Goal: Task Accomplishment & Management: Manage account settings

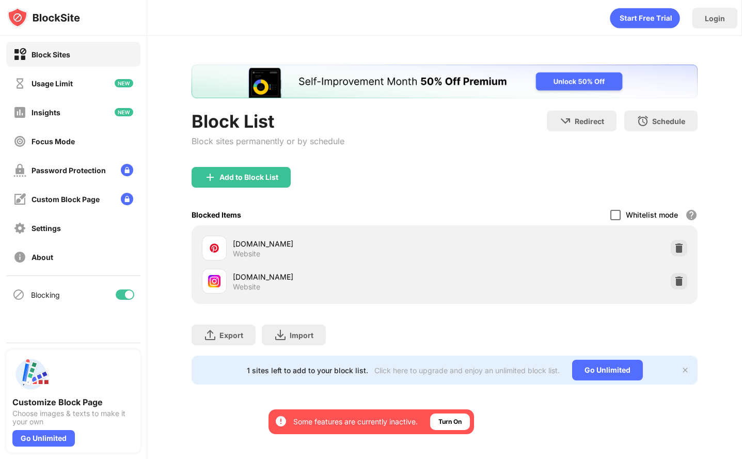
click at [611, 210] on div at bounding box center [616, 215] width 10 height 10
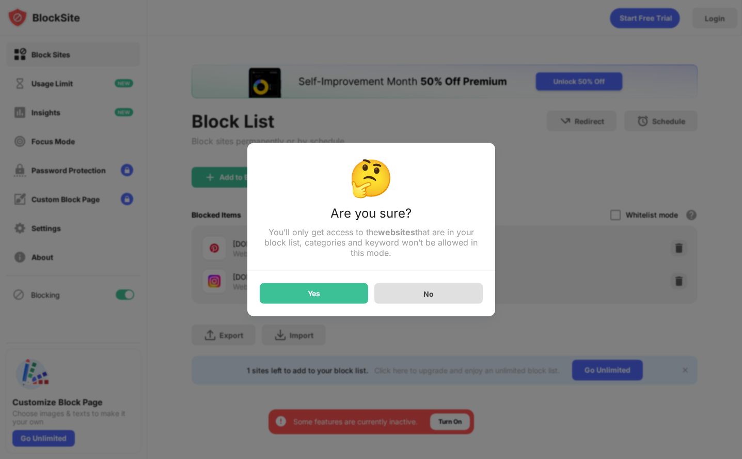
click at [412, 290] on div "No" at bounding box center [428, 293] width 108 height 21
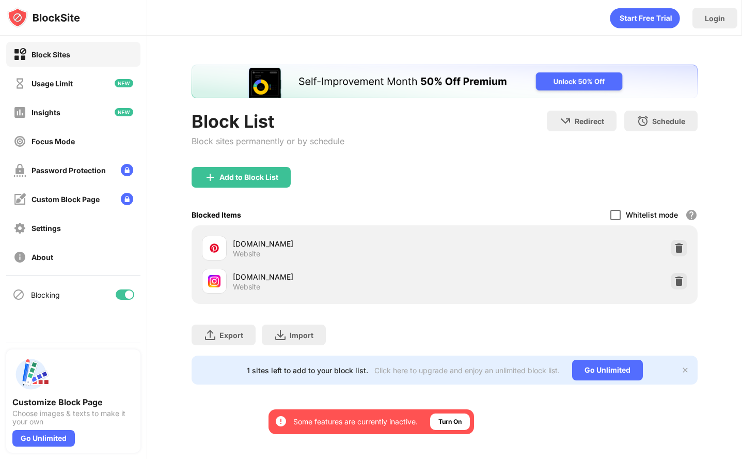
click at [615, 212] on div at bounding box center [616, 215] width 10 height 10
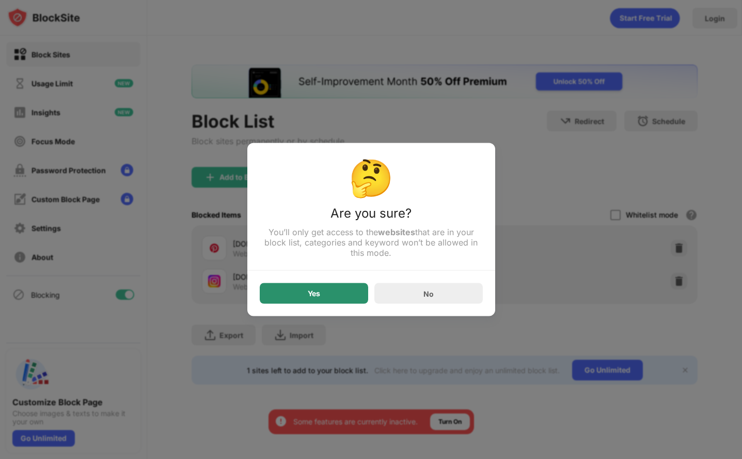
click at [326, 289] on div "Yes" at bounding box center [314, 293] width 108 height 21
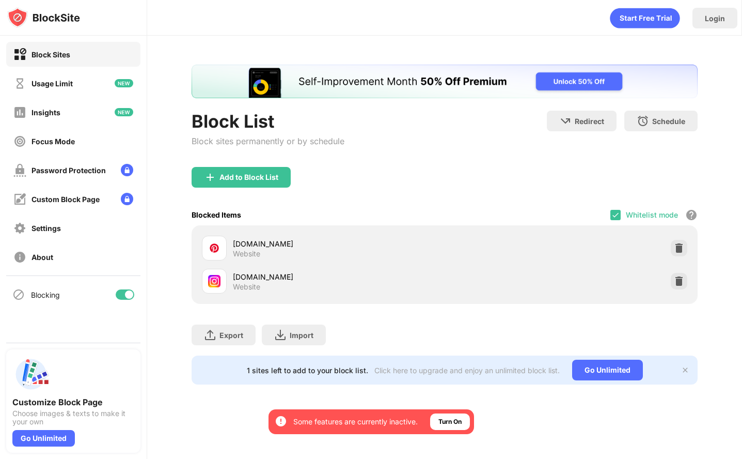
click at [617, 221] on div "Whitelist mode Block all websites except for those in your whitelist. Whitelist…" at bounding box center [654, 214] width 87 height 21
click at [617, 214] on img at bounding box center [616, 215] width 8 height 8
